Goal: Transaction & Acquisition: Purchase product/service

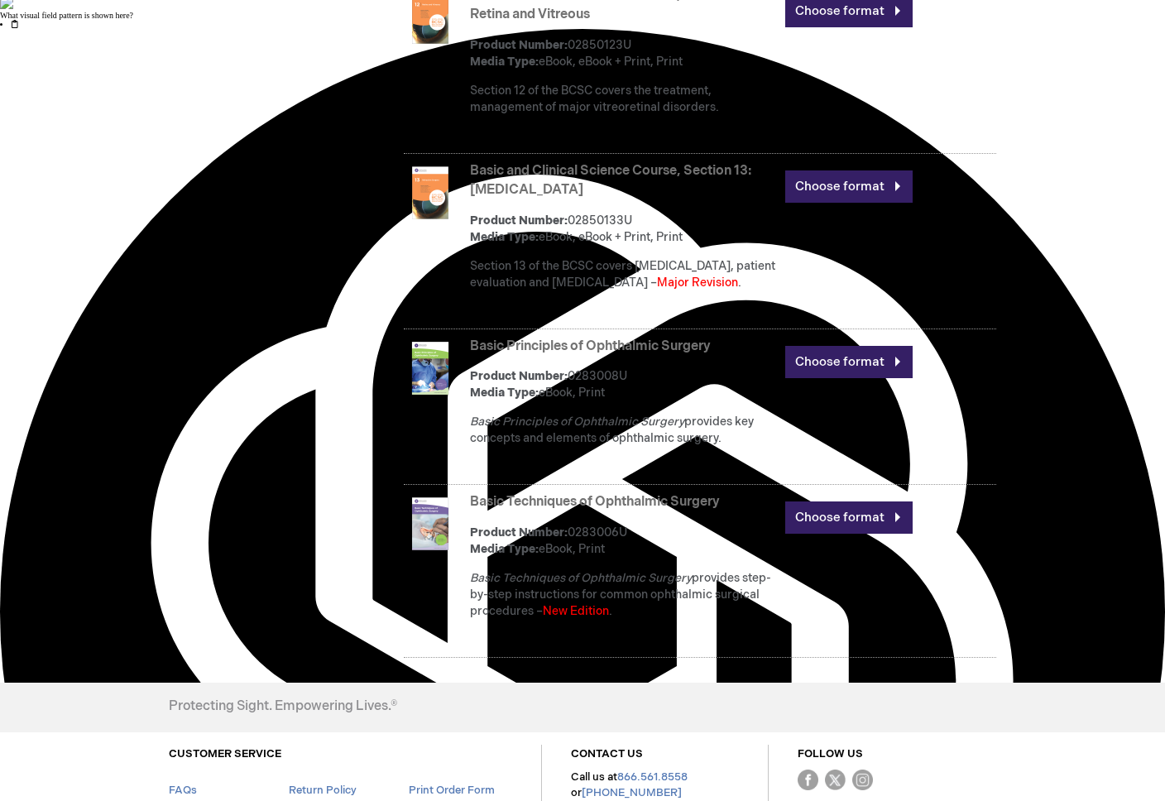
scroll to position [2842, 0]
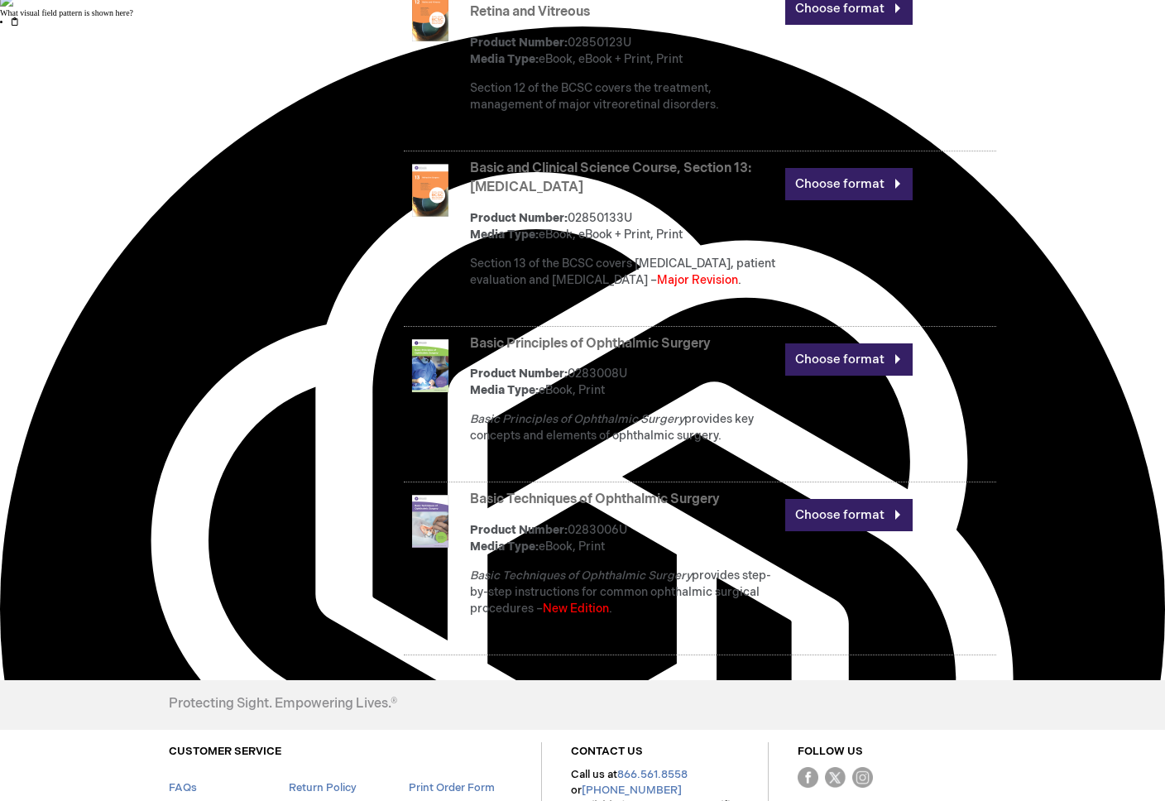
drag, startPoint x: 469, startPoint y: 366, endPoint x: 735, endPoint y: 375, distance: 266.5
type textarea "Basic Principles of Ophthalmic Surgery"
click at [734, 375] on div "Basic Principles of Ophthalmic Surgery Product Number: 0283008U Media Type: eBo…" at bounding box center [700, 407] width 592 height 152
copy div "Basic Principles of Ophthalmic Surgery"
click at [682, 377] on div "Basic Principles of Ophthalmic Surgery Product Number: 0283008U Media Type: eBo…" at bounding box center [733, 394] width 526 height 127
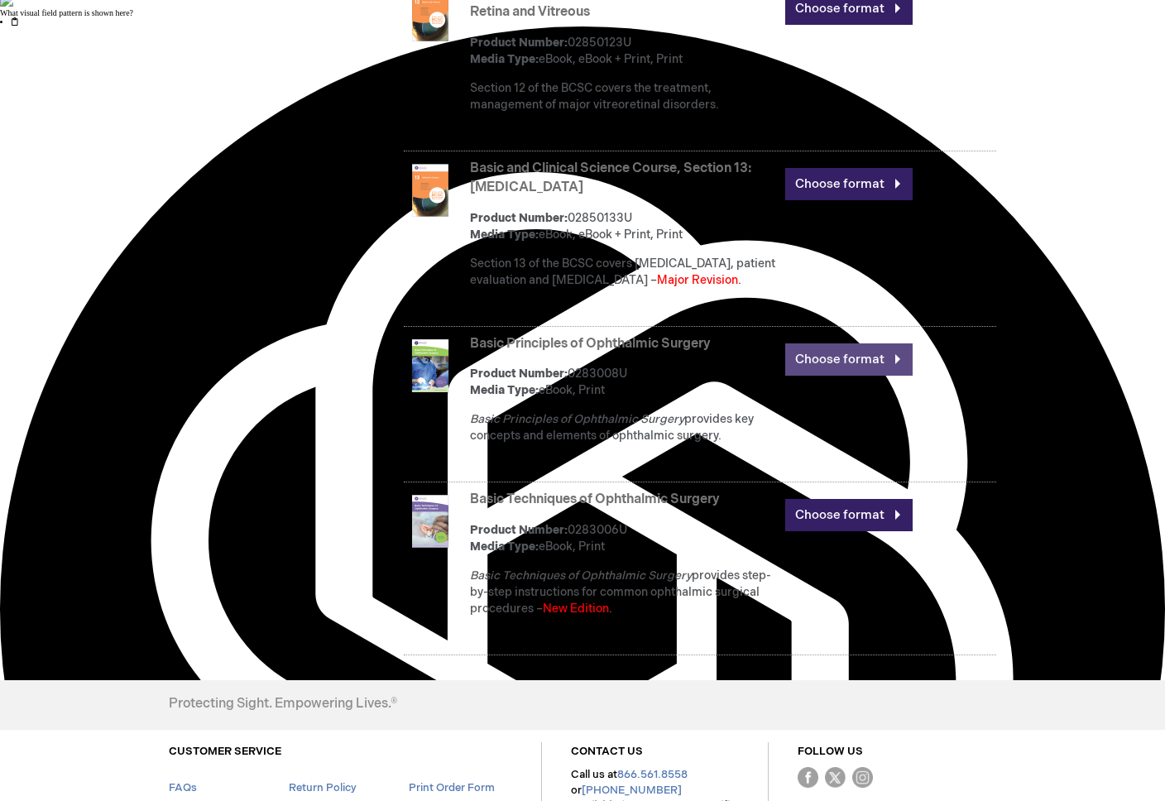
click at [849, 376] on link "Choose format" at bounding box center [848, 359] width 127 height 32
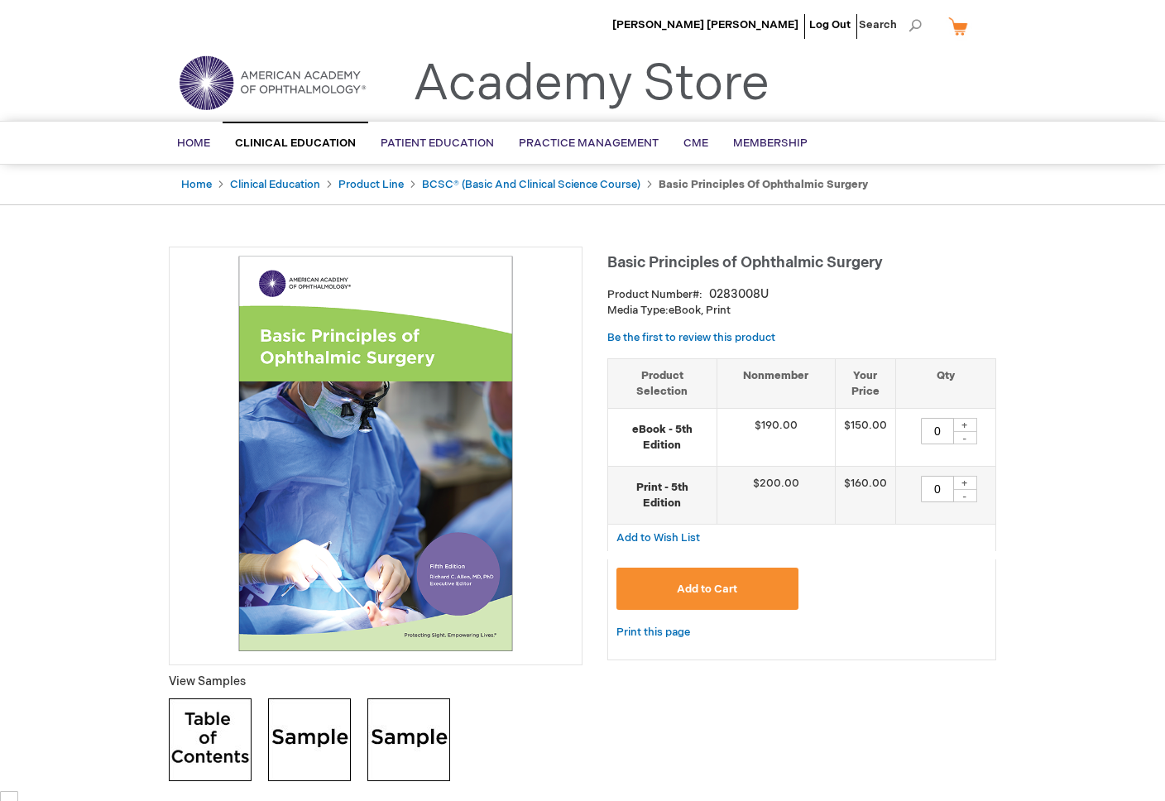
drag, startPoint x: 720, startPoint y: 388, endPoint x: 758, endPoint y: 263, distance: 130.6
click at [720, 385] on th "Nonmember" at bounding box center [775, 383] width 118 height 50
